Goal: Information Seeking & Learning: Learn about a topic

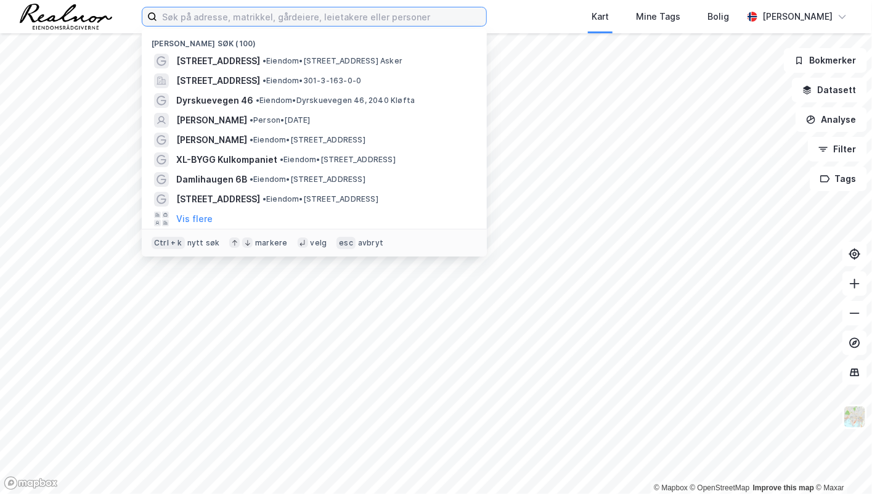
click at [278, 19] on input at bounding box center [321, 16] width 329 height 18
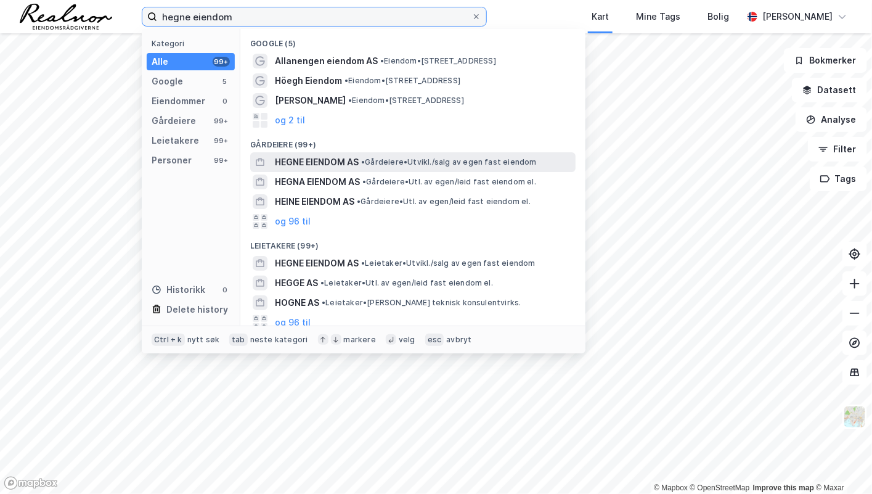
type input "hegne eiendom"
click at [412, 155] on div "HEGNE EIENDOM AS • Gårdeiere • [GEOGRAPHIC_DATA]/salg av egen fast eiendom" at bounding box center [424, 162] width 298 height 15
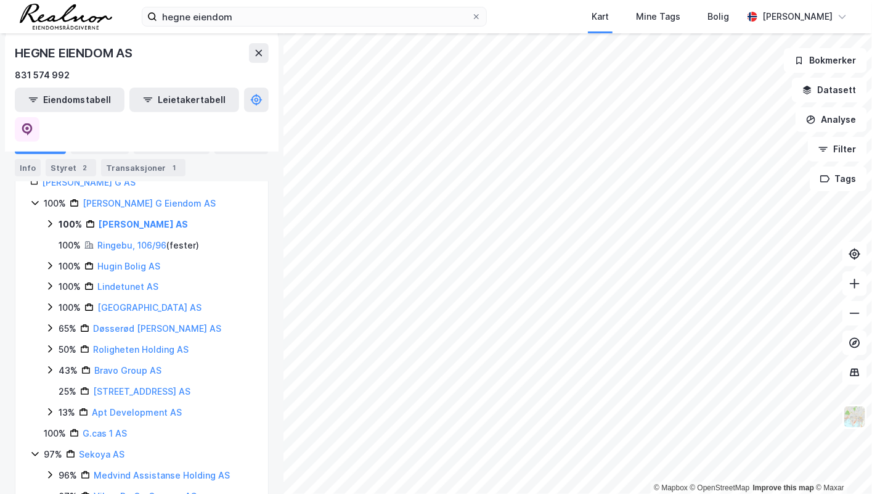
scroll to position [189, 0]
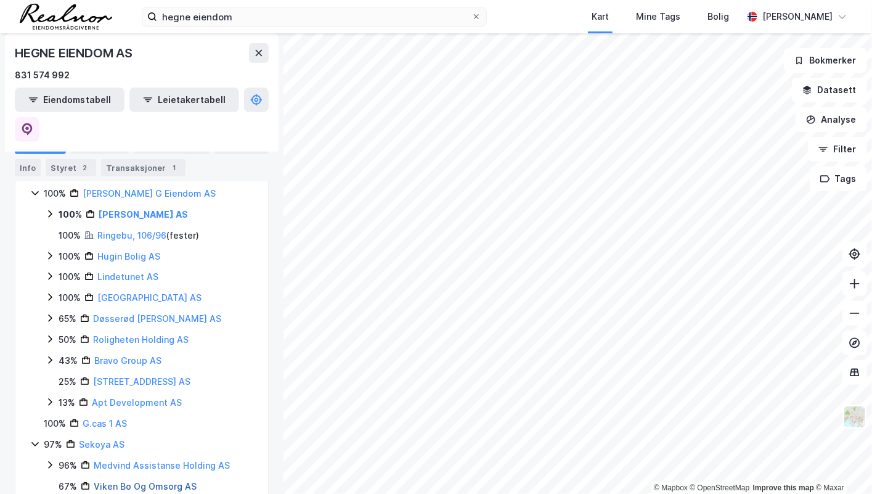
click at [105, 481] on link "Viken Bo Og Omsorg AS" at bounding box center [145, 486] width 103 height 10
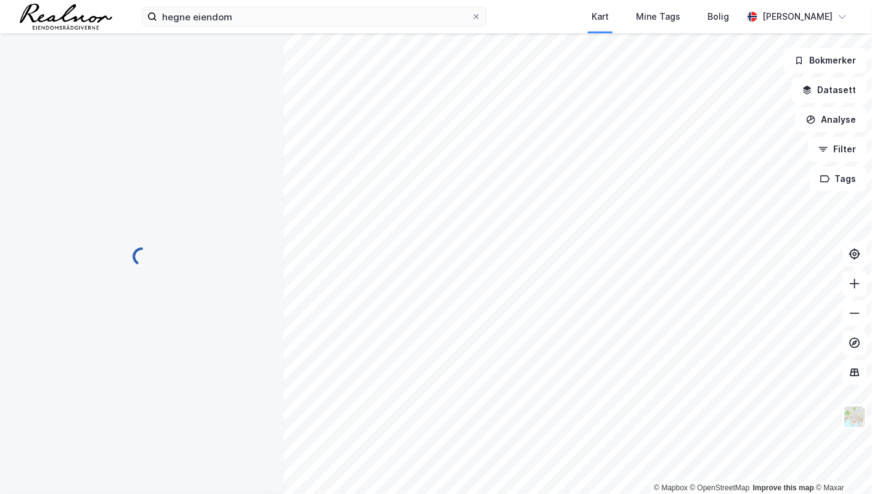
scroll to position [0, 0]
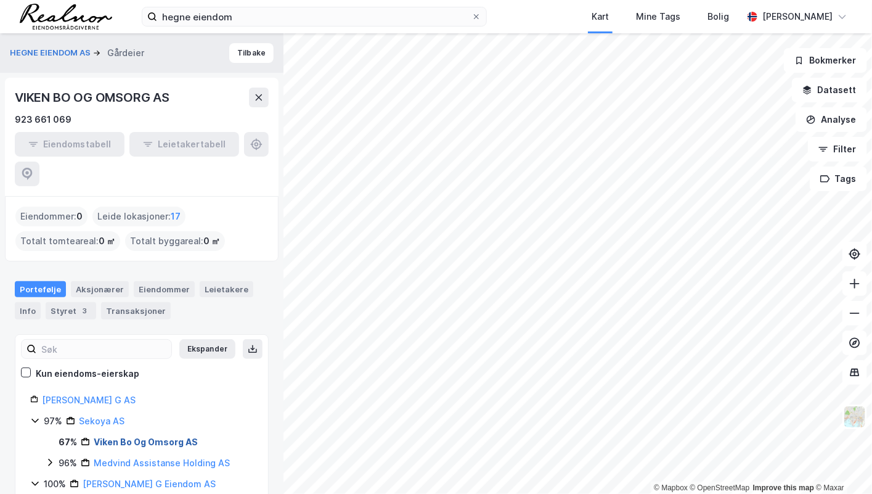
click at [119, 436] on link "Viken Bo Og Omsorg AS" at bounding box center [146, 441] width 104 height 10
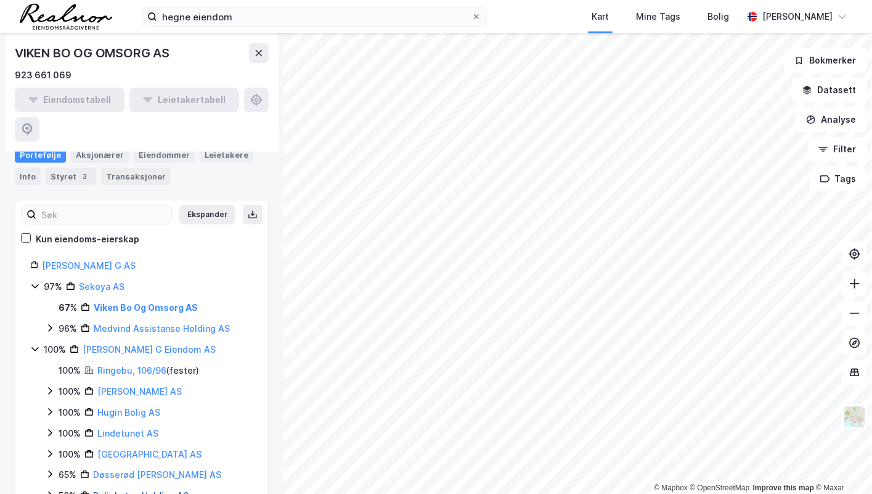
scroll to position [168, 0]
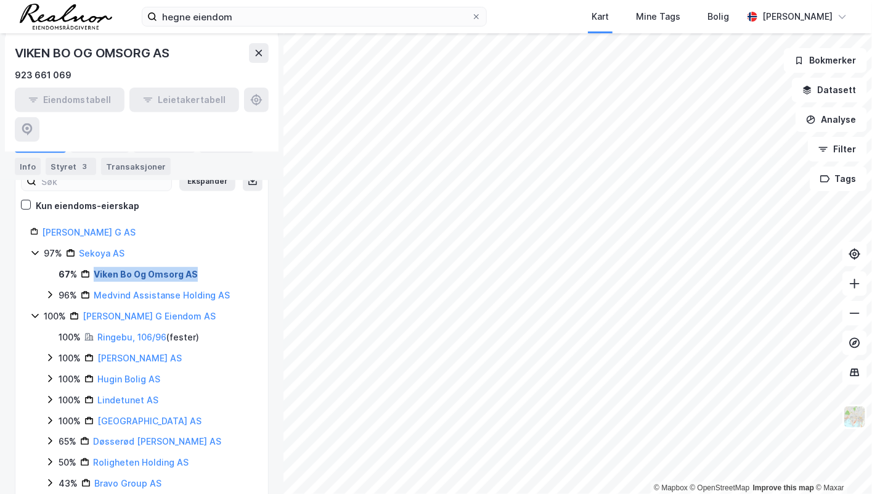
drag, startPoint x: 218, startPoint y: 240, endPoint x: 92, endPoint y: 247, distance: 125.9
click at [92, 267] on div "67% Viken [PERSON_NAME] AS" at bounding box center [156, 274] width 195 height 15
copy link "Viken Bo Og Omsorg AS"
click at [145, 290] on link "Medvind Assistanse Holding AS" at bounding box center [162, 295] width 136 height 10
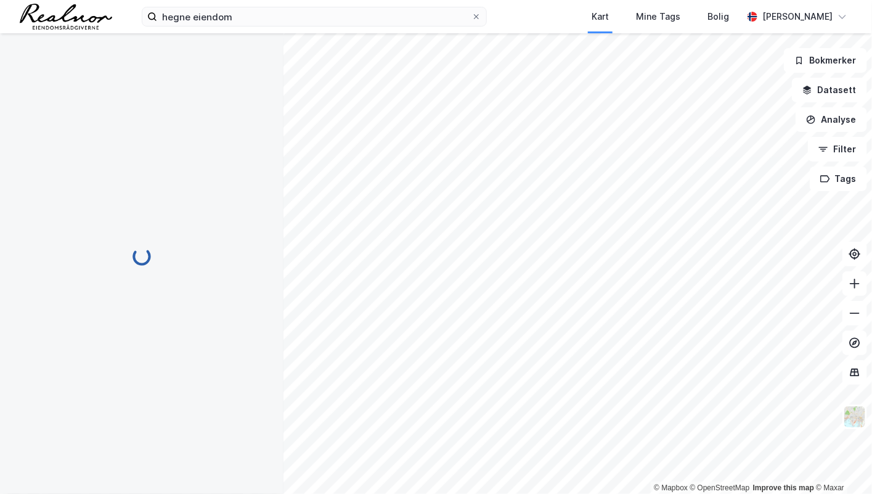
scroll to position [0, 0]
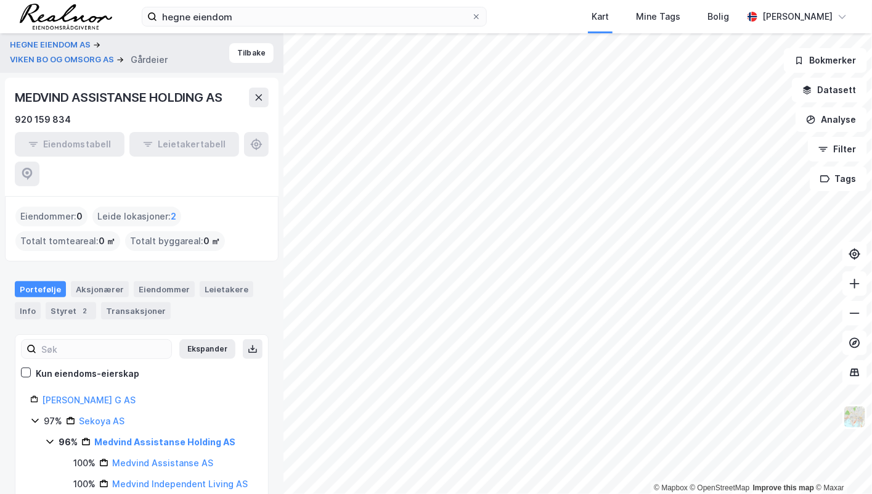
click at [38, 98] on div "MEDVIND ASSISTANSE HOLDING AS" at bounding box center [120, 98] width 210 height 20
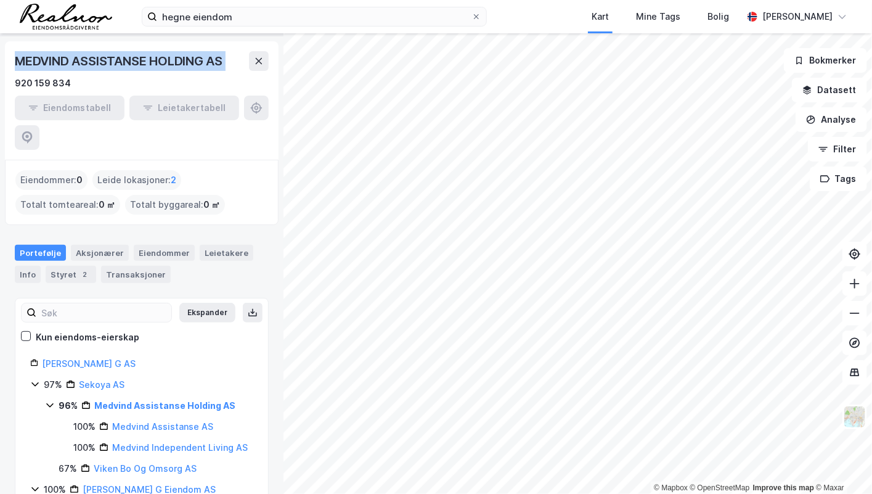
scroll to position [55, 0]
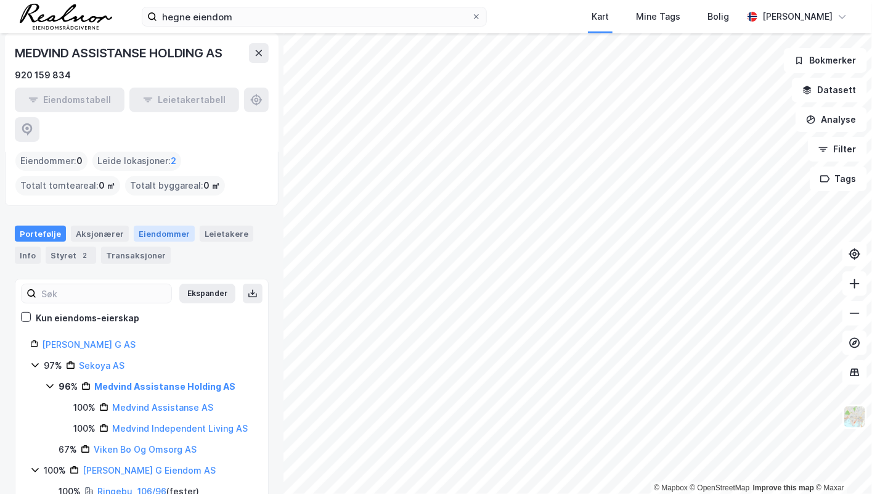
click at [160, 226] on div "Eiendommer" at bounding box center [164, 234] width 61 height 16
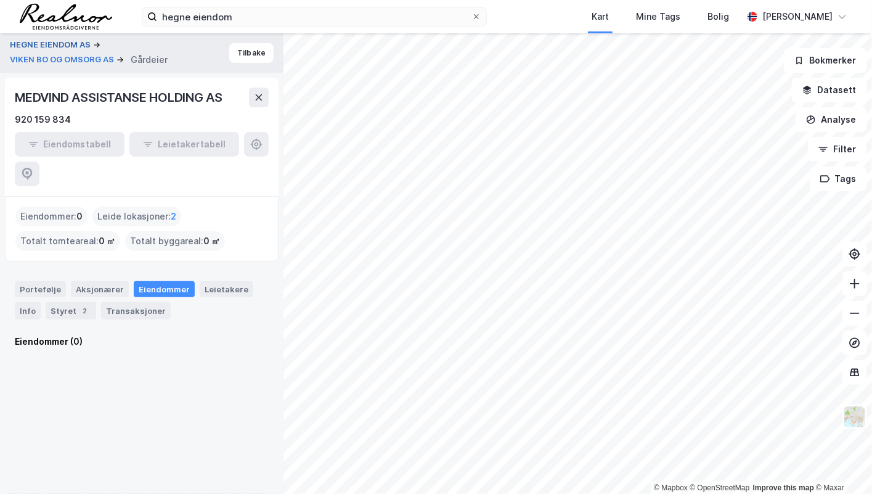
click at [59, 44] on button "HEGNE EIENDOM AS" at bounding box center [51, 45] width 83 height 12
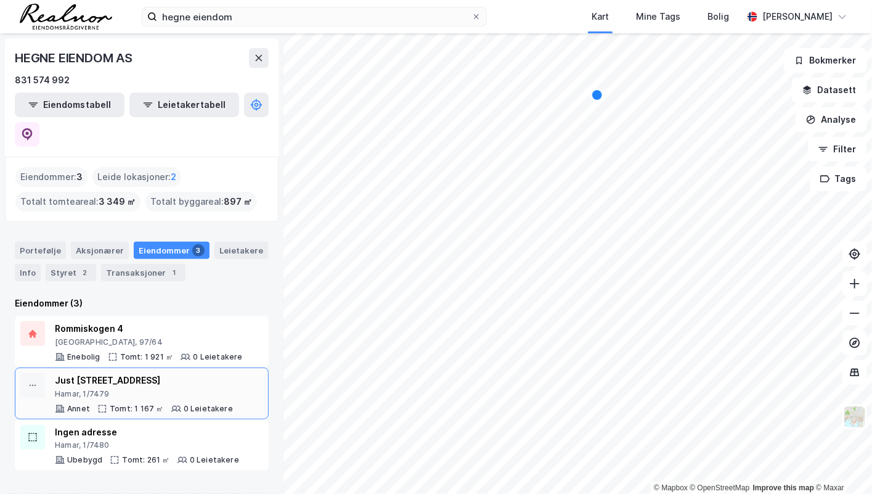
click at [166, 373] on div "Just [STREET_ADDRESS]" at bounding box center [144, 380] width 178 height 15
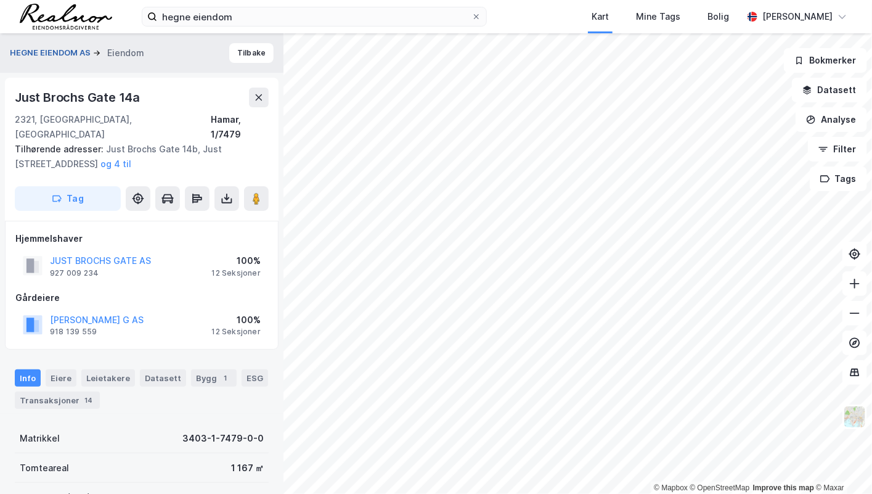
click at [64, 52] on button "HEGNE EIENDOM AS" at bounding box center [51, 53] width 83 height 12
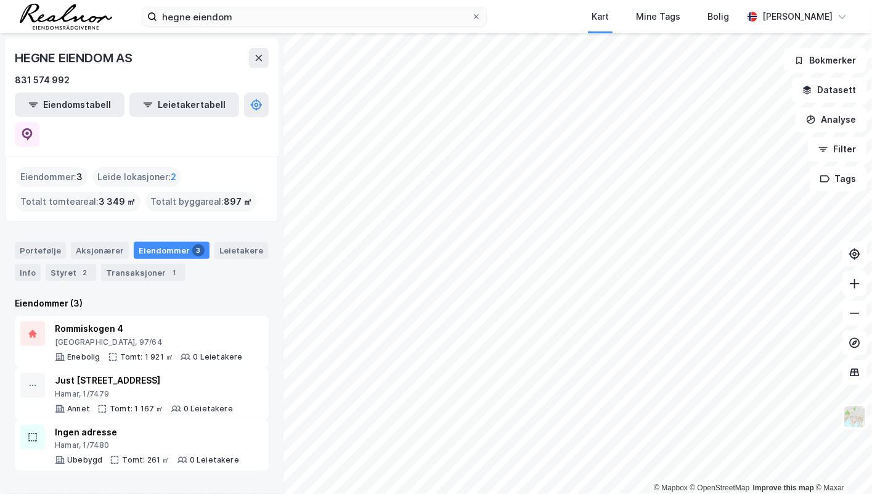
click at [46, 60] on div "HEGNE EIENDOM AS" at bounding box center [75, 58] width 120 height 20
click at [46, 62] on div "HEGNE EIENDOM AS" at bounding box center [75, 58] width 120 height 20
click at [35, 242] on div "Portefølje" at bounding box center [40, 250] width 51 height 17
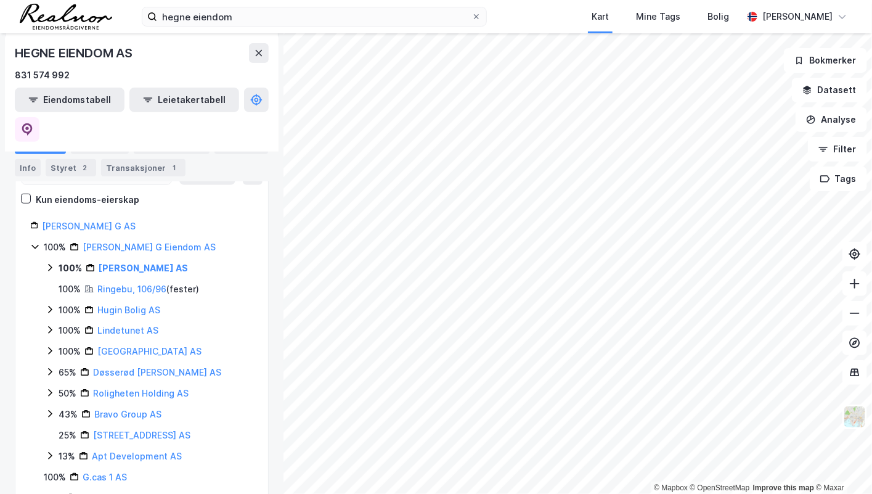
scroll to position [168, 0]
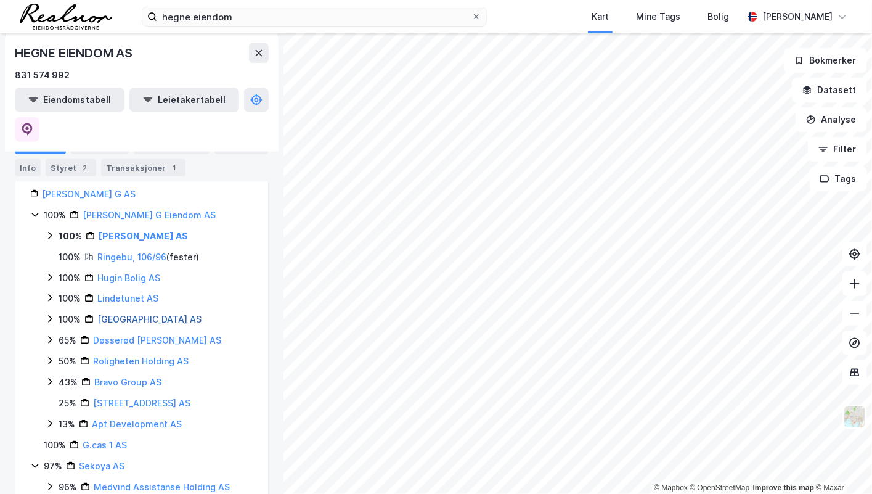
click at [149, 314] on link "[GEOGRAPHIC_DATA] AS" at bounding box center [149, 319] width 104 height 10
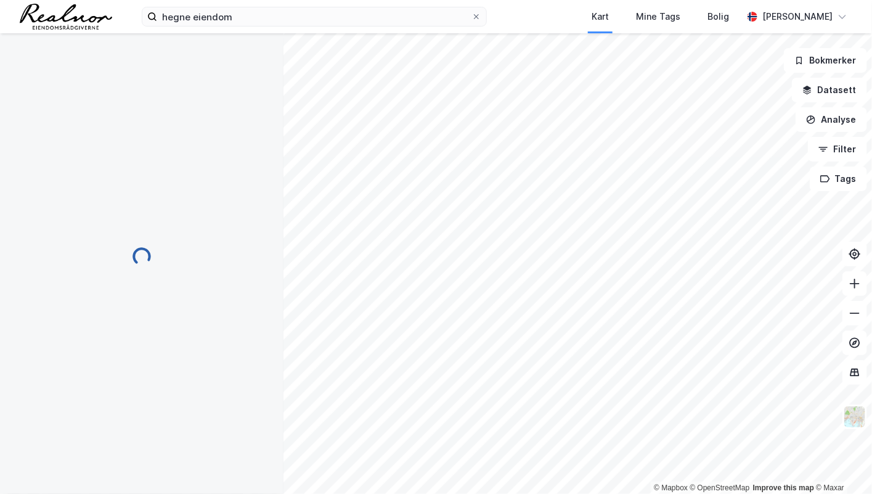
scroll to position [0, 0]
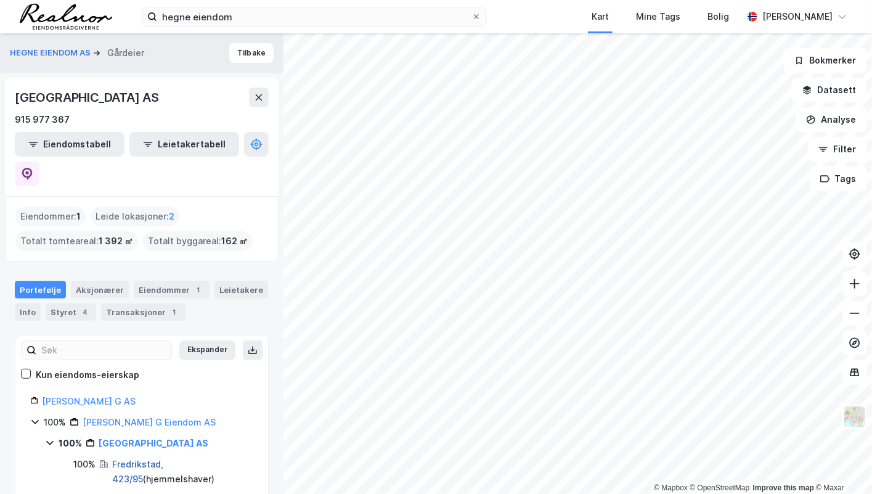
click at [157, 459] on link "Fredrikstad, 423/95" at bounding box center [137, 471] width 51 height 25
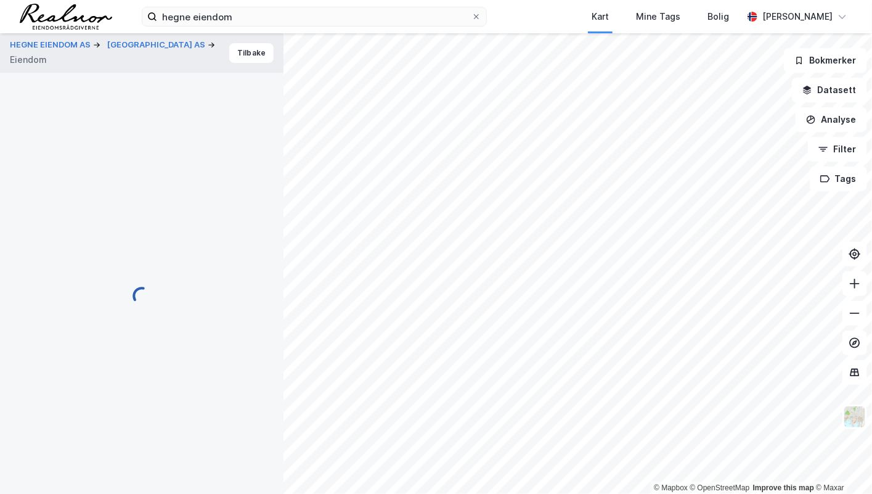
scroll to position [2, 0]
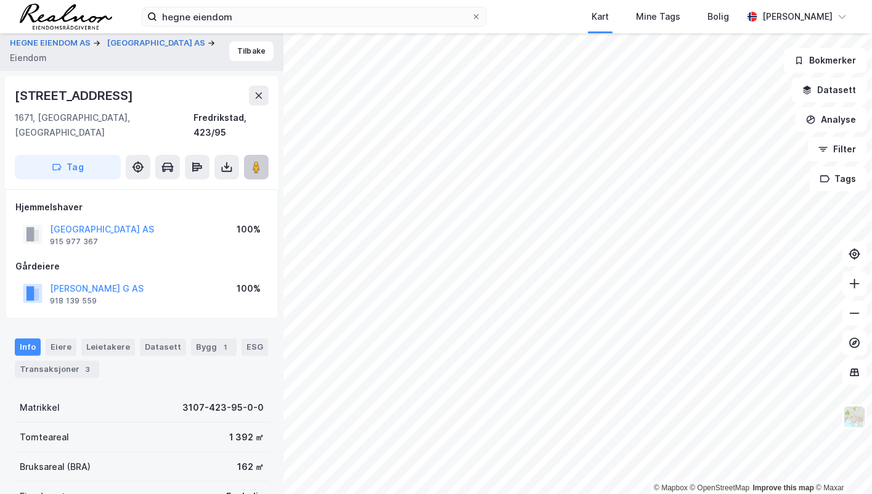
click at [263, 155] on button at bounding box center [256, 167] width 25 height 25
